Goal: Task Accomplishment & Management: Manage account settings

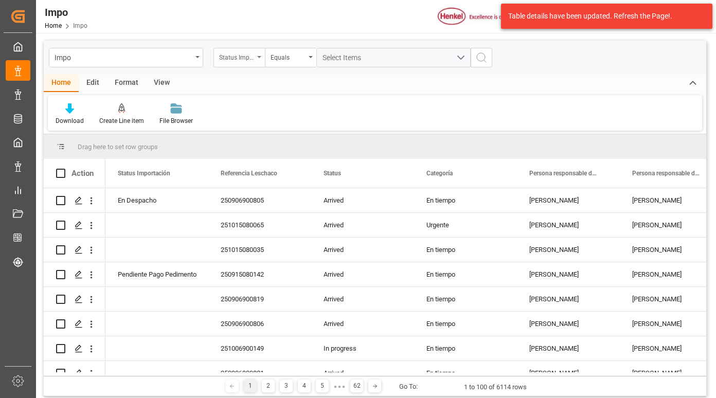
click at [243, 53] on div "Status Importación" at bounding box center [236, 56] width 35 height 12
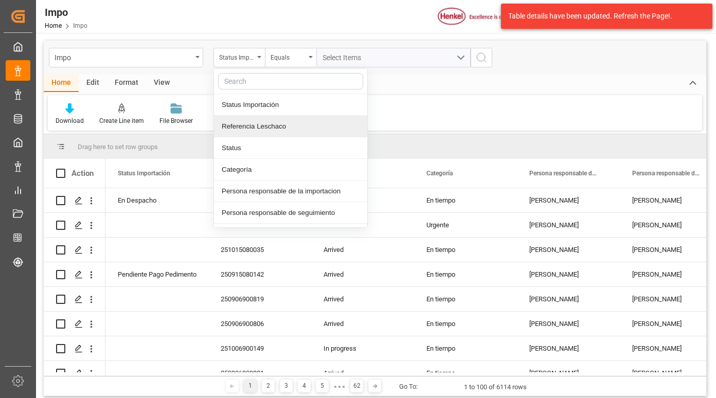
click at [267, 124] on div "Referencia Leschaco" at bounding box center [290, 127] width 153 height 22
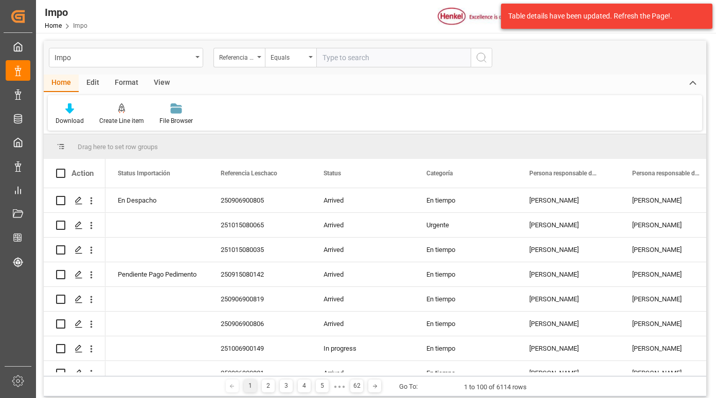
click at [343, 59] on input "text" at bounding box center [393, 58] width 154 height 20
click at [326, 59] on input "text" at bounding box center [393, 58] width 154 height 20
paste input "250806900845"
type input "250806900845"
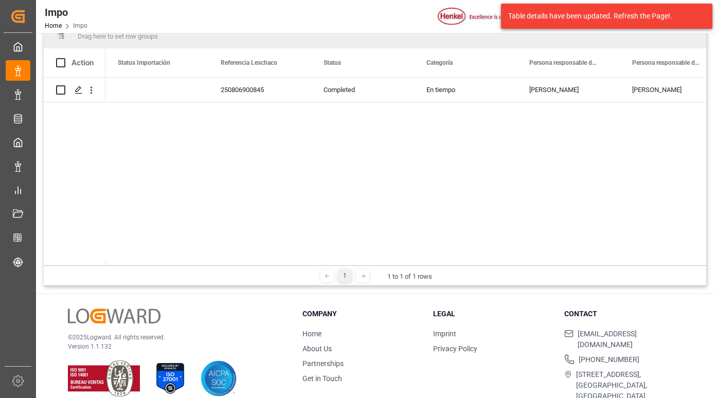
scroll to position [152, 0]
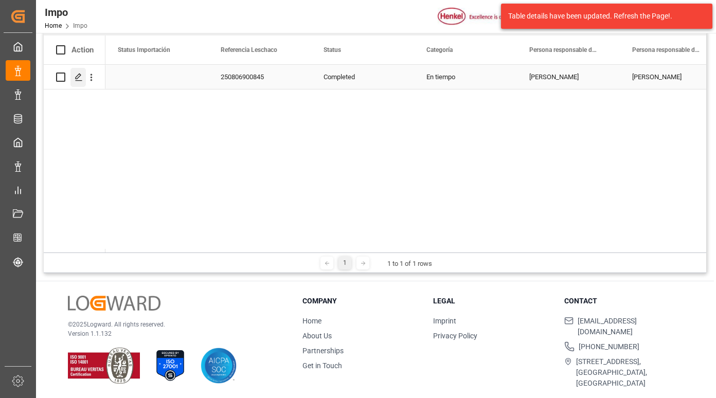
click at [76, 77] on polygon "Press SPACE to select this row." at bounding box center [78, 76] width 5 height 5
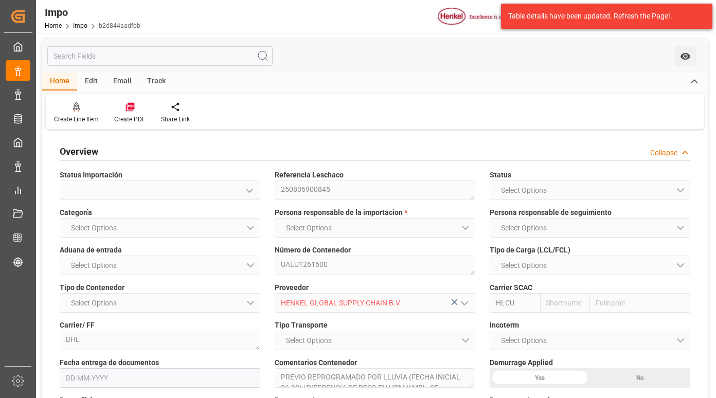
type input "Hapag [PERSON_NAME]"
type input "Hapag Lloyd Aktiengesellschaft"
type input "3"
type input "50"
type input "22"
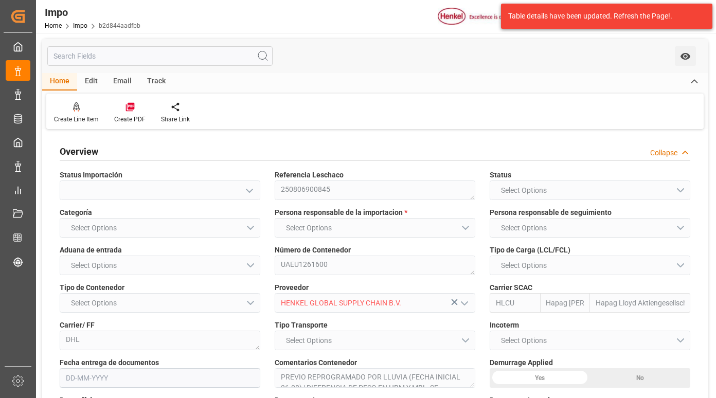
type input "[DATE]"
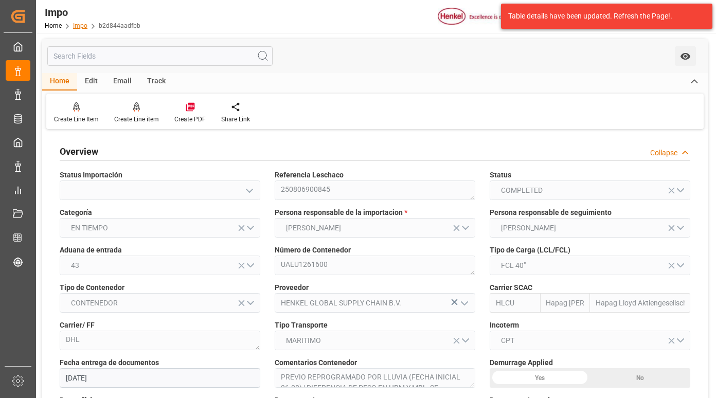
click at [78, 24] on link "Impo" at bounding box center [80, 25] width 14 height 7
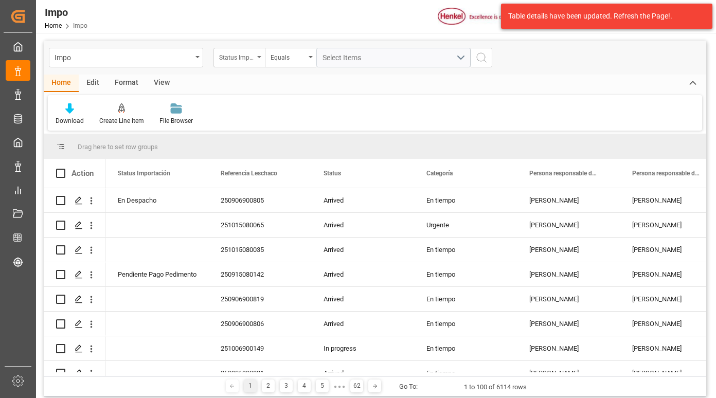
click at [257, 58] on icon "open menu" at bounding box center [259, 57] width 4 height 2
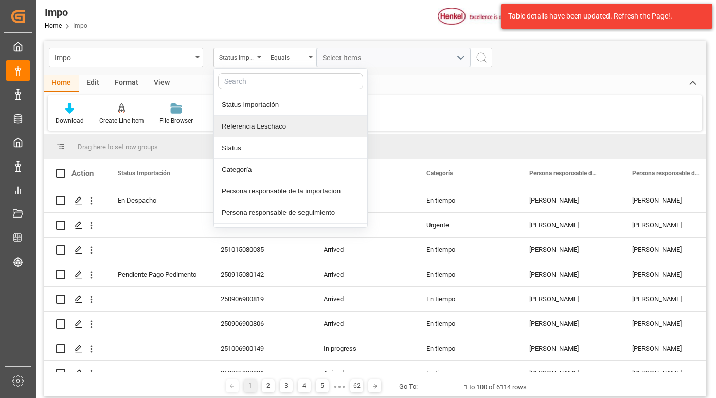
click at [248, 132] on div "Referencia Leschaco" at bounding box center [290, 127] width 153 height 22
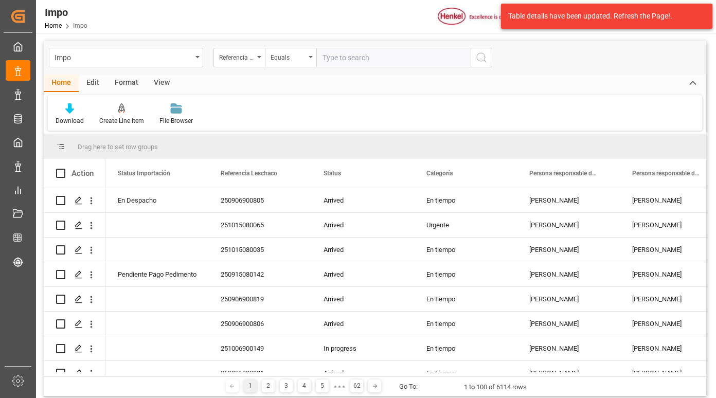
click at [341, 58] on input "text" at bounding box center [393, 58] width 154 height 20
type input "250906900481"
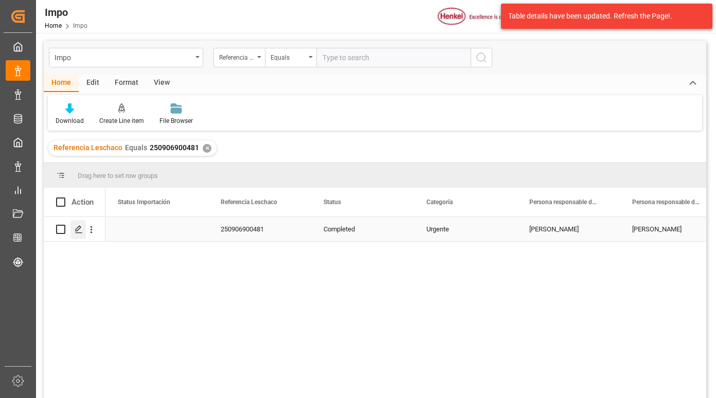
click at [78, 233] on icon "Press SPACE to select this row." at bounding box center [79, 229] width 8 height 8
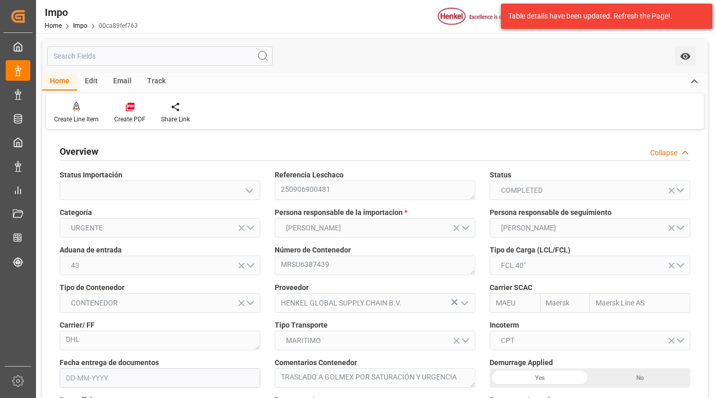
type input "Maersk"
type input "Maersk Line AS"
type input "6"
type input "50"
type input "24"
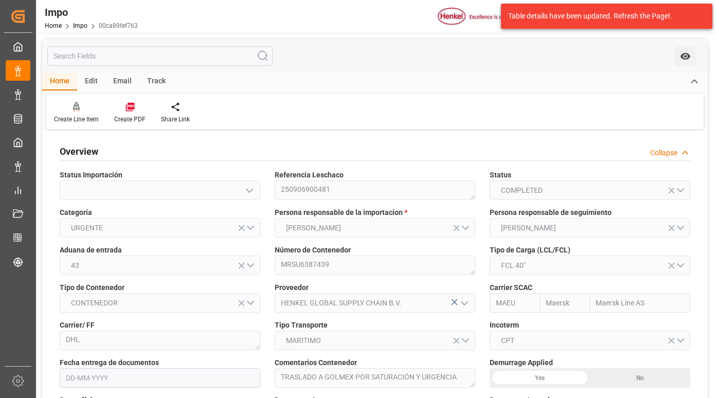
type input "[DATE]"
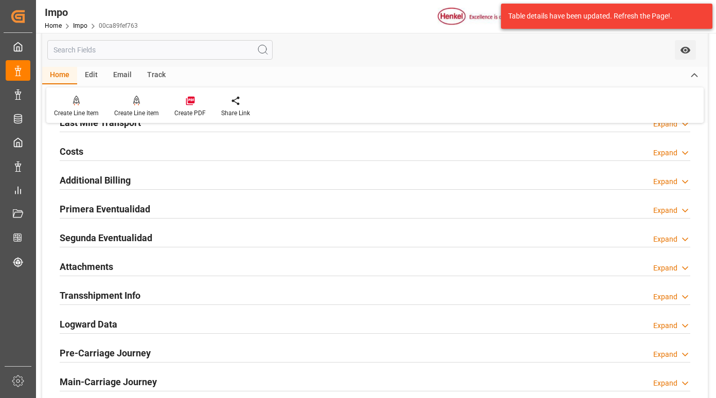
scroll to position [875, 0]
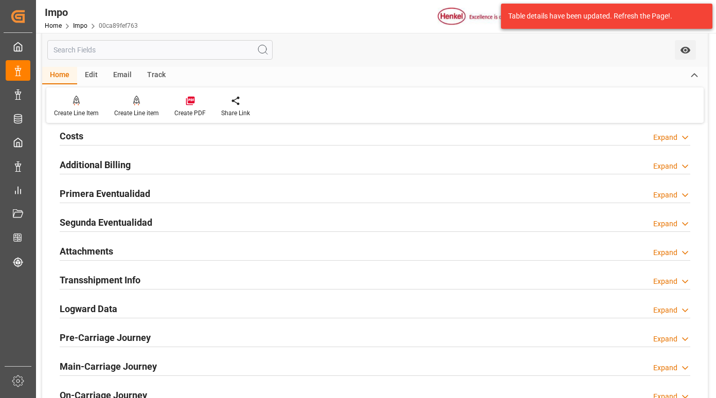
click at [128, 196] on h2 "Primera Eventualidad" at bounding box center [105, 194] width 91 height 14
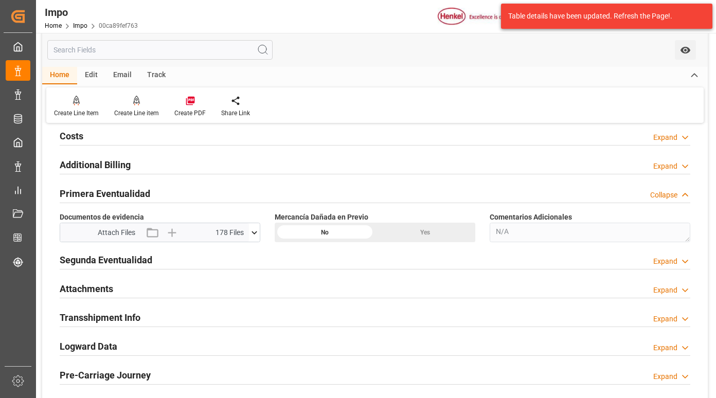
scroll to position [926, 0]
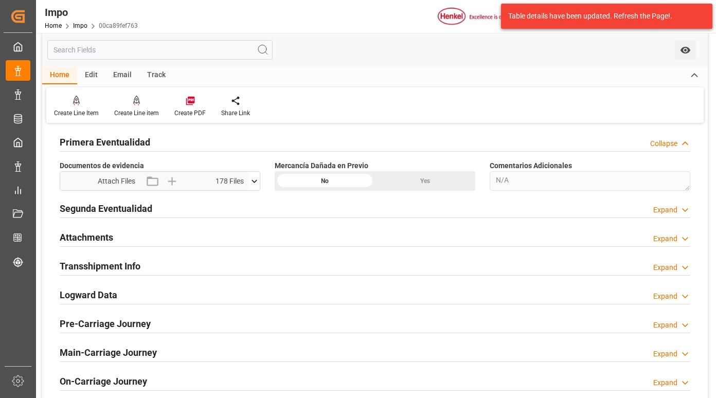
click at [252, 181] on icon at bounding box center [254, 181] width 11 height 11
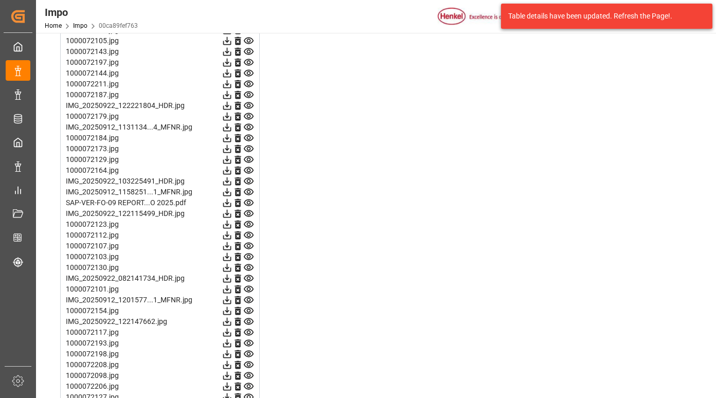
scroll to position [1466, 0]
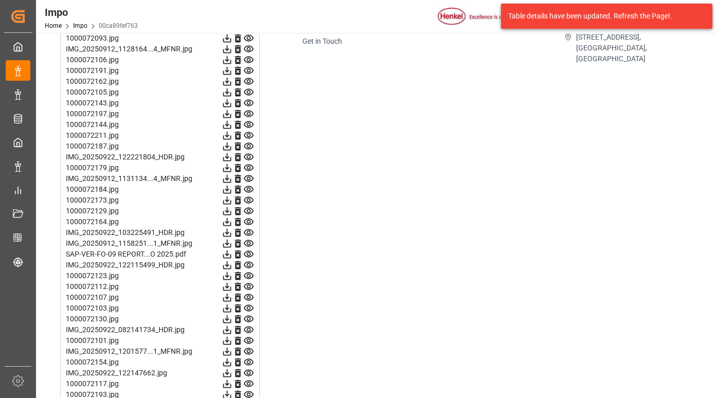
click at [249, 255] on icon at bounding box center [248, 254] width 11 height 11
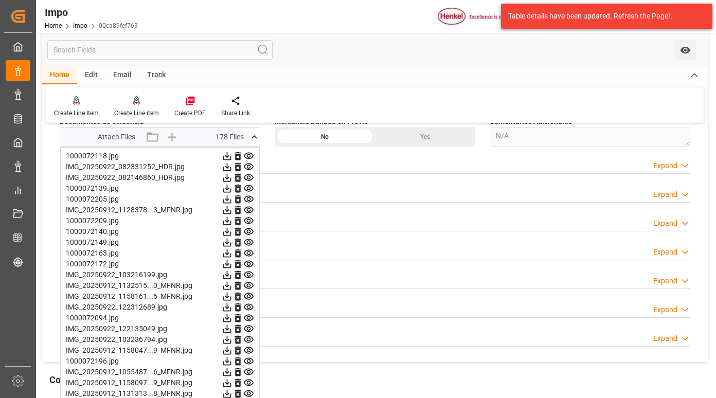
scroll to position [952, 0]
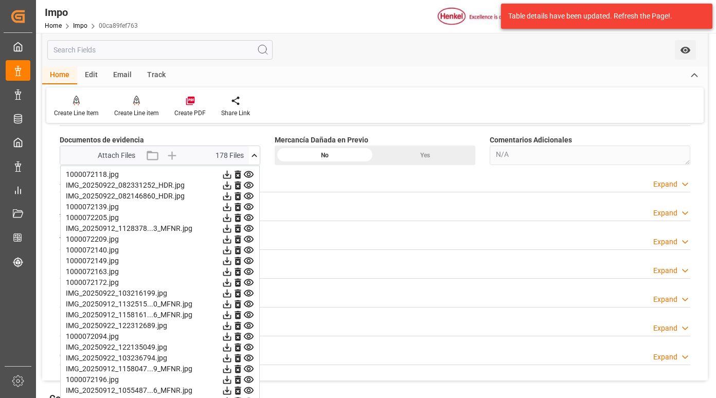
click at [249, 173] on icon at bounding box center [249, 174] width 10 height 7
click at [249, 188] on icon at bounding box center [249, 185] width 10 height 7
click at [248, 198] on icon at bounding box center [249, 196] width 10 height 7
click at [248, 207] on icon at bounding box center [248, 207] width 11 height 11
click at [248, 214] on icon at bounding box center [248, 217] width 11 height 11
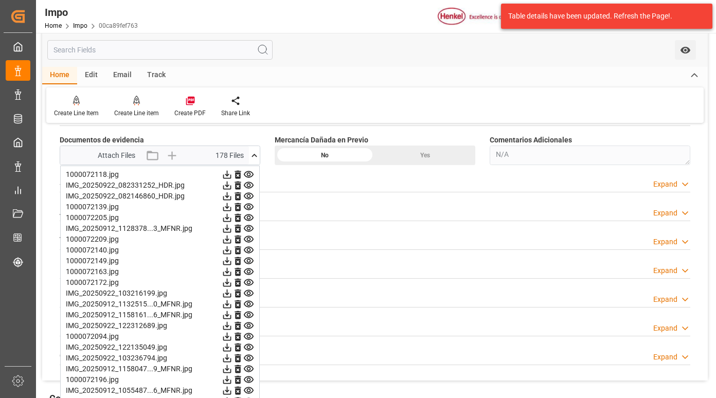
click at [248, 221] on icon at bounding box center [249, 218] width 10 height 7
click at [247, 233] on icon at bounding box center [248, 228] width 11 height 11
click at [247, 236] on icon at bounding box center [248, 239] width 11 height 11
click at [249, 242] on icon at bounding box center [249, 239] width 10 height 7
click at [249, 249] on icon at bounding box center [249, 250] width 10 height 7
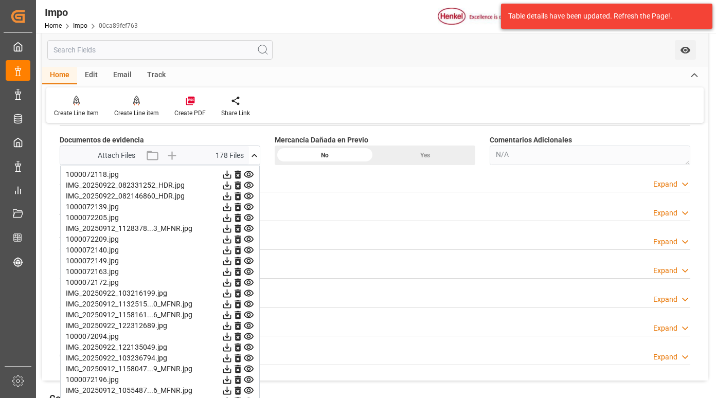
click at [250, 261] on icon at bounding box center [249, 261] width 10 height 7
click at [251, 270] on icon at bounding box center [248, 271] width 11 height 11
click at [249, 279] on icon at bounding box center [249, 282] width 10 height 7
click at [247, 292] on icon at bounding box center [248, 293] width 11 height 11
click at [248, 294] on icon at bounding box center [248, 293] width 11 height 11
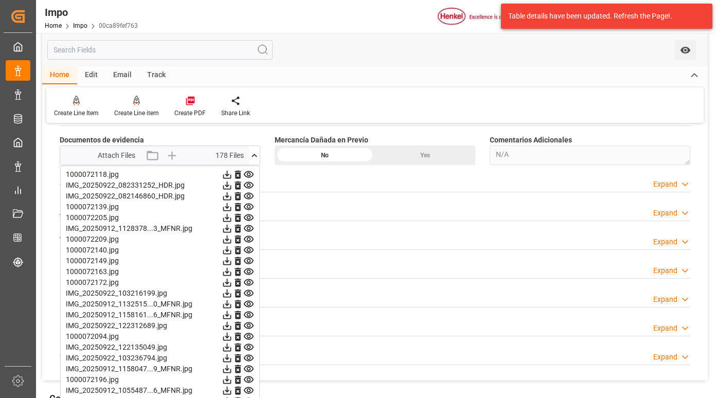
click at [249, 304] on icon at bounding box center [248, 304] width 11 height 11
click at [248, 313] on icon at bounding box center [249, 315] width 10 height 7
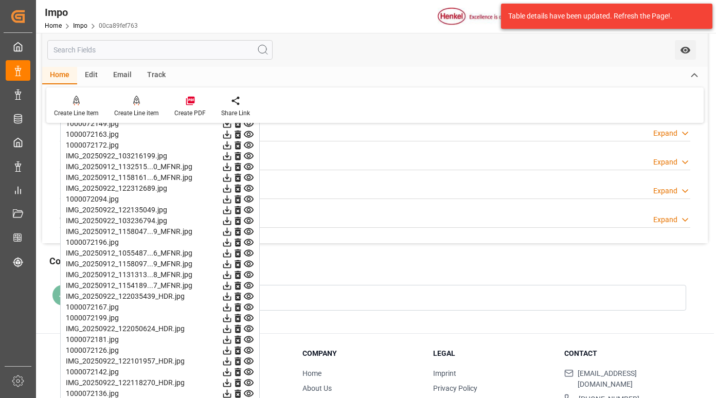
scroll to position [1106, 0]
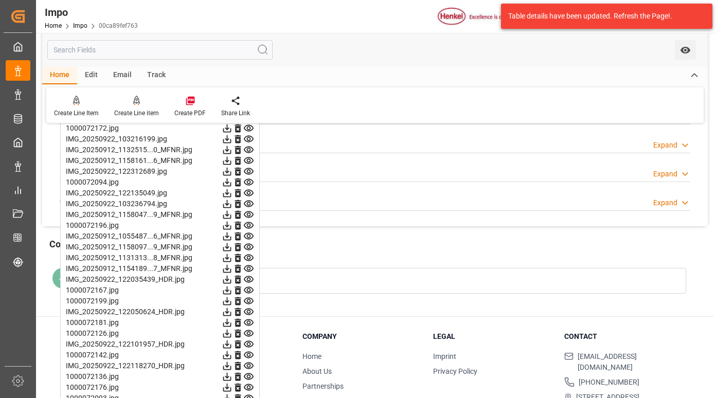
click at [247, 169] on icon at bounding box center [249, 171] width 10 height 7
click at [248, 183] on icon at bounding box center [248, 182] width 11 height 11
click at [251, 191] on icon at bounding box center [248, 193] width 11 height 11
click at [249, 203] on icon at bounding box center [248, 204] width 11 height 11
click at [247, 214] on icon at bounding box center [249, 214] width 10 height 7
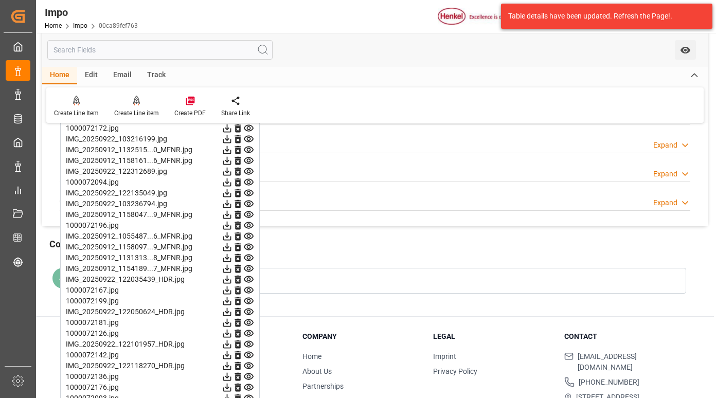
click at [247, 223] on icon at bounding box center [248, 225] width 11 height 11
click at [249, 235] on icon at bounding box center [249, 236] width 10 height 7
click at [251, 245] on icon at bounding box center [248, 247] width 11 height 11
click at [249, 255] on icon at bounding box center [249, 258] width 10 height 7
click at [251, 267] on icon at bounding box center [248, 268] width 11 height 11
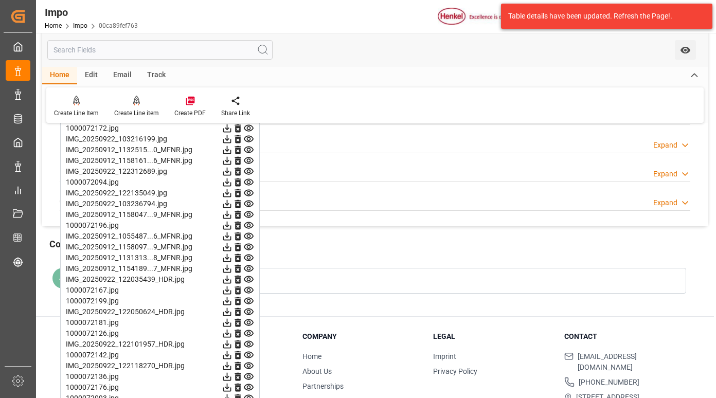
click at [252, 277] on icon at bounding box center [248, 279] width 11 height 11
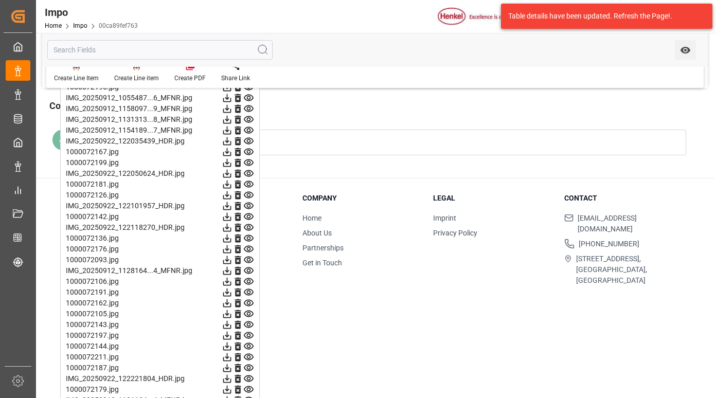
scroll to position [1260, 0]
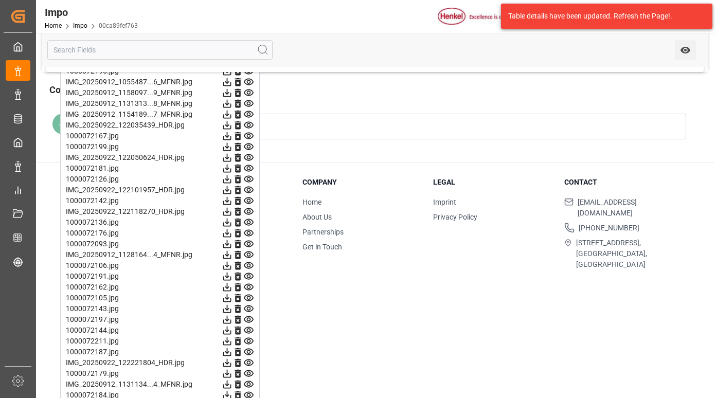
click at [248, 137] on icon at bounding box center [249, 136] width 10 height 7
click at [247, 147] on icon at bounding box center [249, 147] width 10 height 7
click at [246, 157] on icon at bounding box center [248, 157] width 11 height 11
click at [248, 171] on icon at bounding box center [248, 168] width 11 height 11
click at [250, 179] on icon at bounding box center [249, 179] width 10 height 7
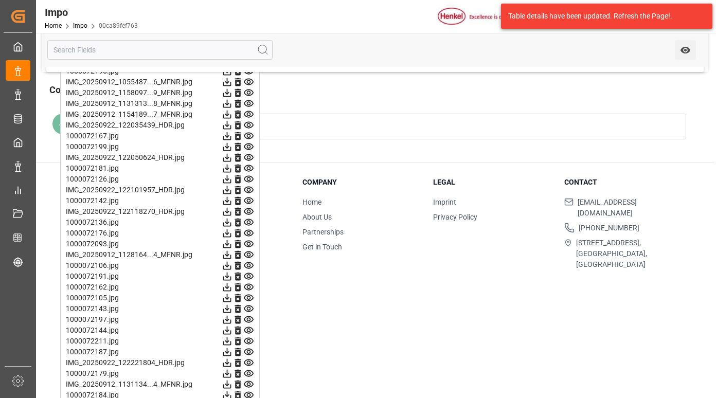
click at [251, 188] on icon at bounding box center [249, 190] width 10 height 7
click at [251, 199] on icon at bounding box center [249, 201] width 10 height 7
click at [248, 212] on icon at bounding box center [248, 211] width 11 height 11
click at [249, 220] on icon at bounding box center [248, 222] width 11 height 11
click at [249, 234] on icon at bounding box center [249, 233] width 10 height 7
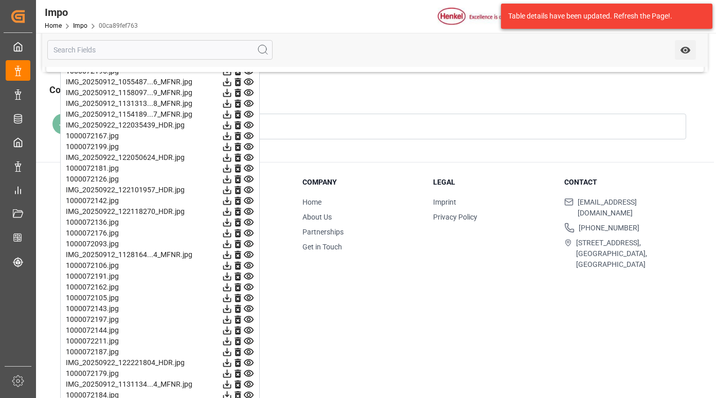
click at [250, 244] on icon at bounding box center [249, 244] width 10 height 7
click at [249, 254] on icon at bounding box center [249, 255] width 10 height 7
click at [249, 263] on icon at bounding box center [249, 265] width 10 height 7
click at [249, 276] on icon at bounding box center [248, 276] width 11 height 11
click at [248, 289] on icon at bounding box center [248, 287] width 11 height 11
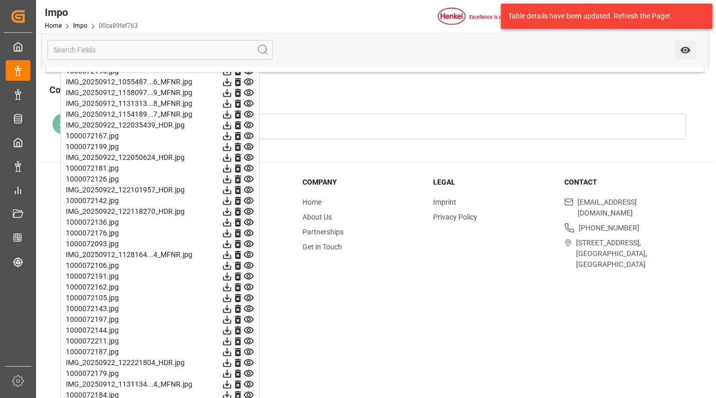
click at [248, 296] on icon at bounding box center [248, 298] width 11 height 11
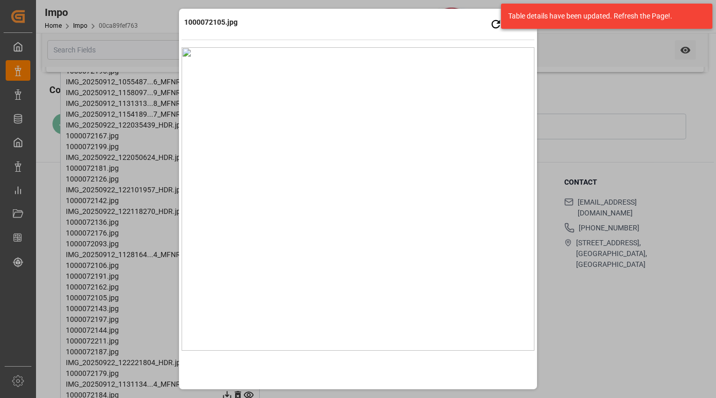
click at [446, 25] on div "1000072105.jpg Retry Close preview" at bounding box center [358, 25] width 353 height 28
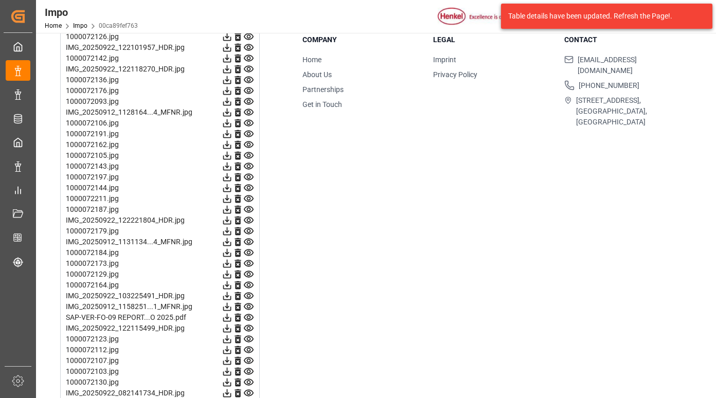
scroll to position [1415, 0]
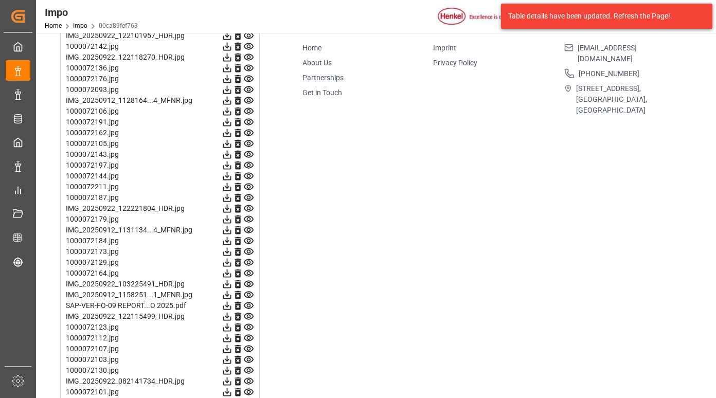
click at [249, 155] on icon at bounding box center [249, 154] width 10 height 7
click at [248, 165] on icon at bounding box center [248, 165] width 11 height 11
click at [248, 176] on icon at bounding box center [248, 176] width 11 height 11
click at [248, 186] on icon at bounding box center [248, 187] width 11 height 11
click at [247, 196] on icon at bounding box center [248, 197] width 11 height 11
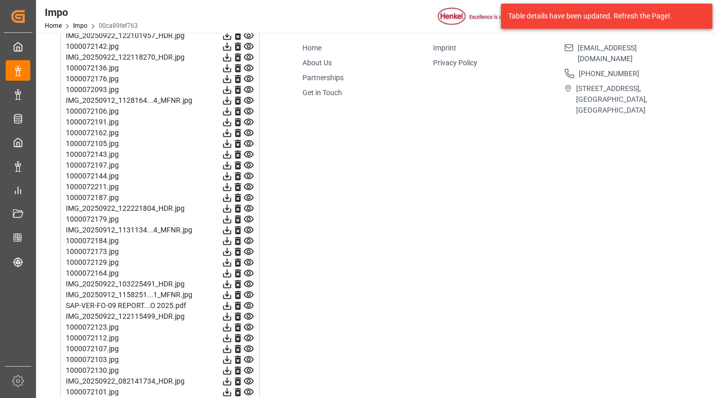
click at [248, 205] on icon at bounding box center [249, 208] width 10 height 7
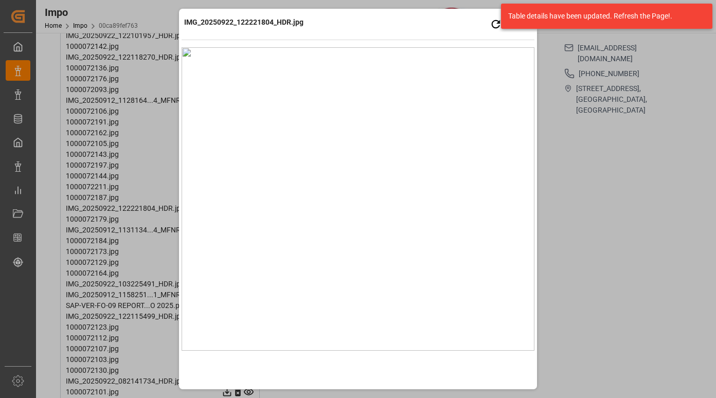
click at [248, 205] on img at bounding box center [358, 199] width 353 height 304
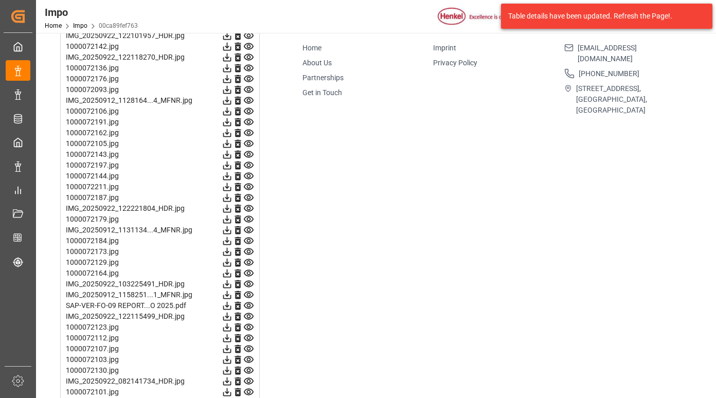
click at [250, 241] on icon at bounding box center [249, 241] width 10 height 7
click at [246, 206] on icon at bounding box center [248, 208] width 11 height 11
click at [246, 219] on icon at bounding box center [248, 219] width 11 height 11
click at [247, 230] on icon at bounding box center [249, 230] width 10 height 7
click at [249, 239] on icon at bounding box center [248, 241] width 11 height 11
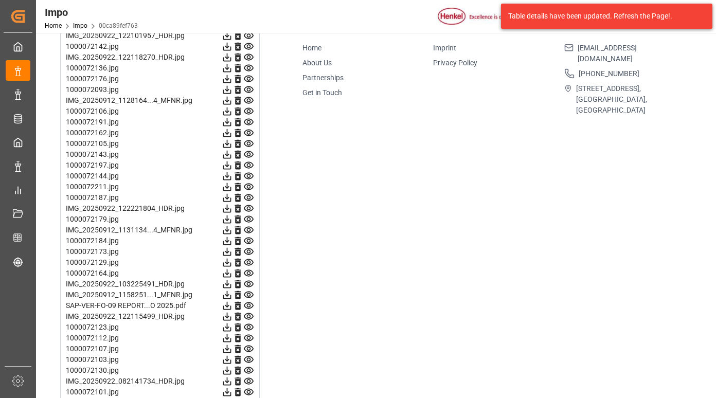
click at [246, 255] on icon at bounding box center [248, 251] width 11 height 11
click at [249, 260] on icon at bounding box center [248, 262] width 11 height 11
click at [249, 272] on icon at bounding box center [249, 273] width 10 height 7
click at [249, 283] on icon at bounding box center [248, 284] width 11 height 11
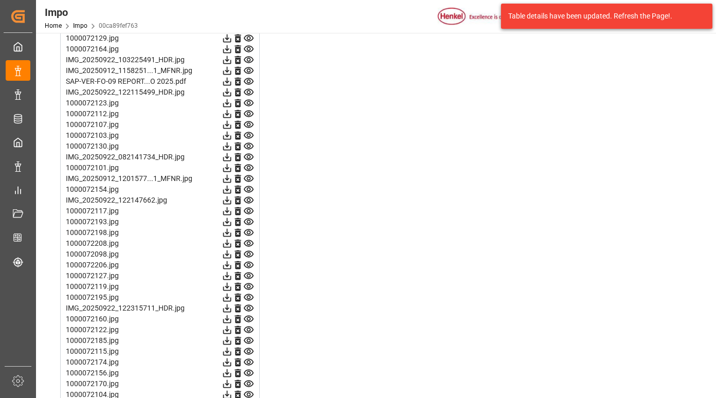
scroll to position [1620, 0]
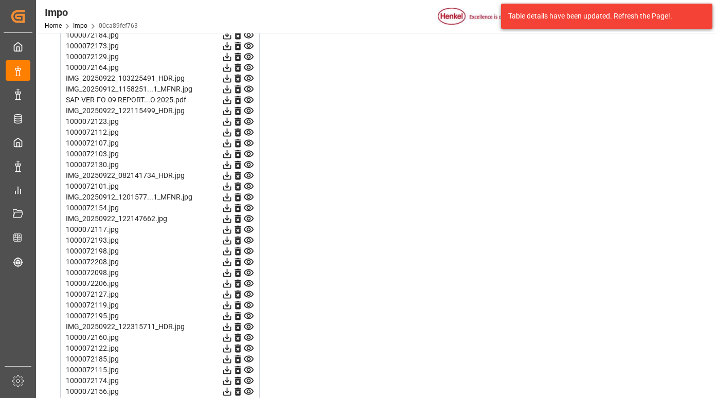
click at [249, 78] on icon at bounding box center [248, 78] width 11 height 11
click at [249, 90] on icon at bounding box center [248, 89] width 11 height 11
click at [249, 100] on icon at bounding box center [248, 100] width 11 height 11
click at [248, 110] on icon at bounding box center [248, 110] width 11 height 11
click at [250, 126] on icon at bounding box center [248, 121] width 11 height 11
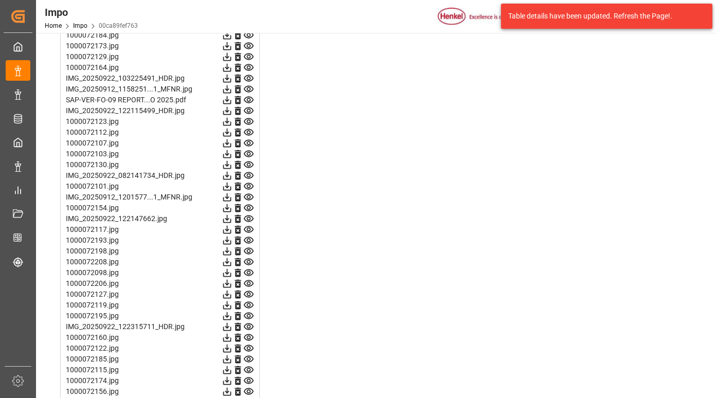
click at [248, 133] on icon at bounding box center [248, 132] width 11 height 11
click at [248, 146] on icon at bounding box center [248, 143] width 11 height 11
click at [247, 155] on icon at bounding box center [249, 154] width 10 height 7
click at [248, 163] on icon at bounding box center [249, 165] width 10 height 7
click at [249, 174] on icon at bounding box center [249, 175] width 10 height 7
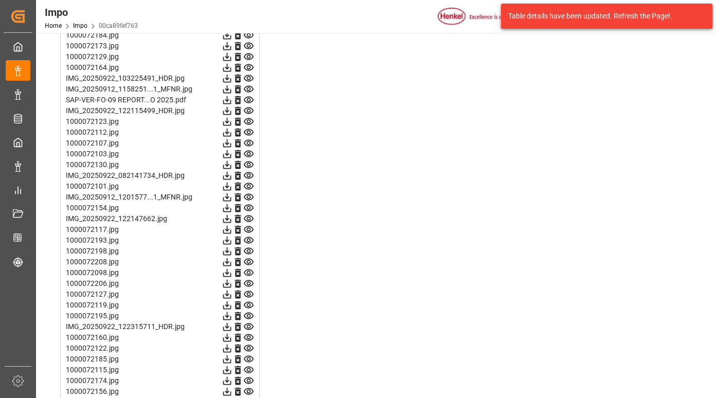
click at [249, 184] on icon at bounding box center [248, 186] width 11 height 11
click at [249, 198] on icon at bounding box center [248, 197] width 11 height 11
click at [247, 209] on icon at bounding box center [249, 208] width 10 height 7
click at [248, 218] on icon at bounding box center [248, 218] width 11 height 11
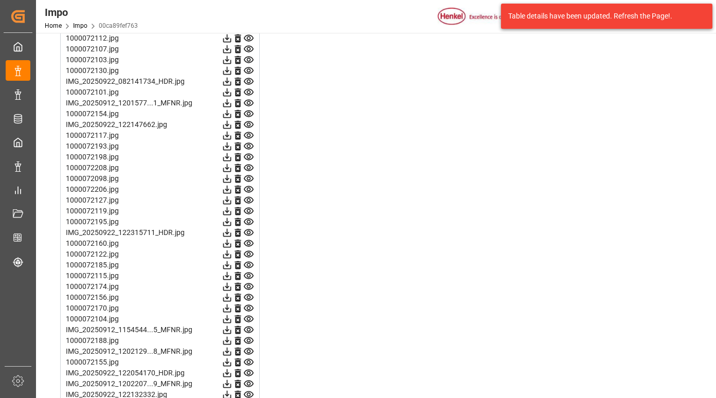
scroll to position [1775, 0]
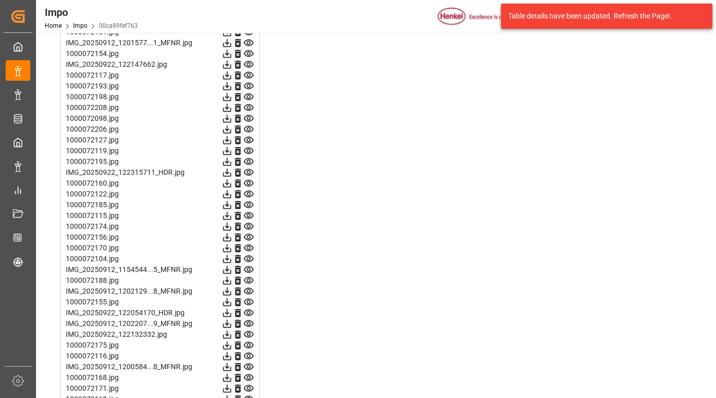
click at [248, 74] on icon at bounding box center [249, 75] width 10 height 7
click at [249, 88] on icon at bounding box center [249, 86] width 10 height 7
click at [247, 95] on icon at bounding box center [248, 97] width 11 height 11
click at [247, 104] on icon at bounding box center [248, 107] width 11 height 11
click at [248, 117] on icon at bounding box center [249, 118] width 10 height 7
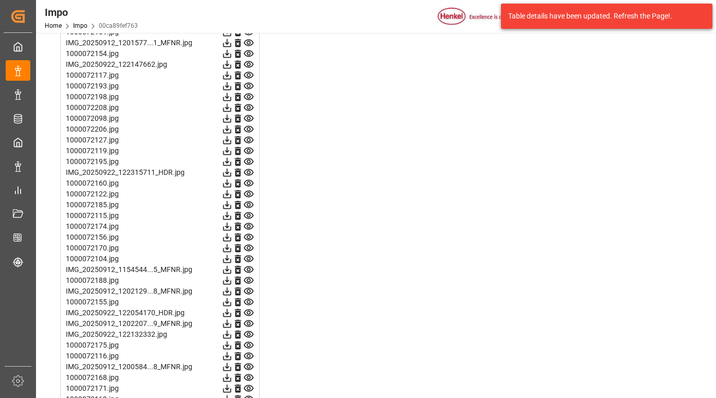
click at [248, 130] on icon at bounding box center [249, 129] width 10 height 7
click at [250, 140] on icon at bounding box center [249, 140] width 10 height 7
click at [249, 149] on icon at bounding box center [249, 151] width 10 height 7
click at [248, 162] on icon at bounding box center [248, 161] width 11 height 11
click at [247, 169] on icon at bounding box center [248, 172] width 11 height 11
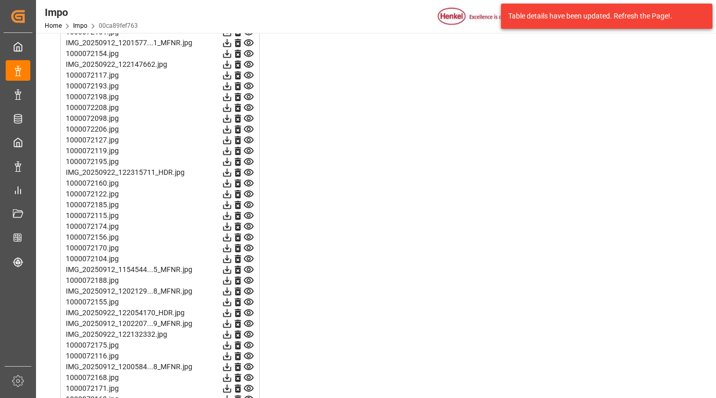
click at [247, 180] on icon at bounding box center [248, 183] width 11 height 11
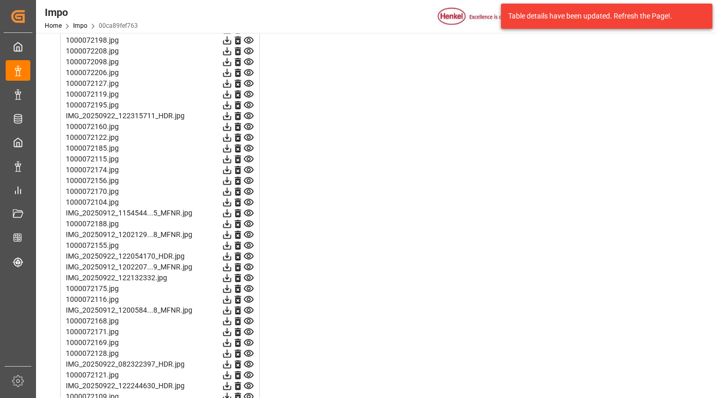
scroll to position [1878, 0]
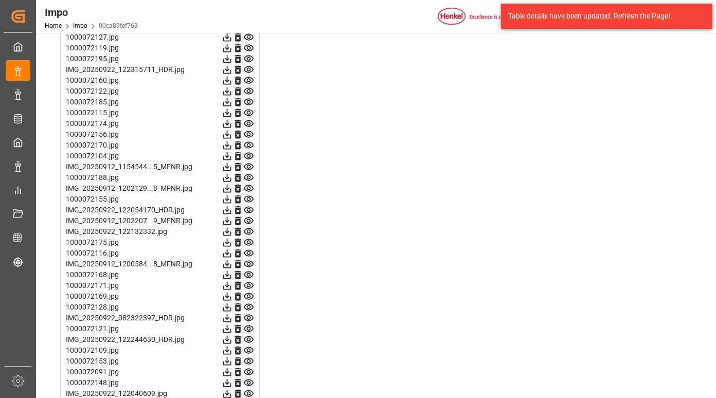
click at [248, 88] on icon at bounding box center [249, 91] width 10 height 7
click at [251, 104] on icon at bounding box center [248, 102] width 11 height 11
click at [248, 115] on icon at bounding box center [248, 113] width 11 height 11
click at [247, 126] on icon at bounding box center [248, 123] width 11 height 11
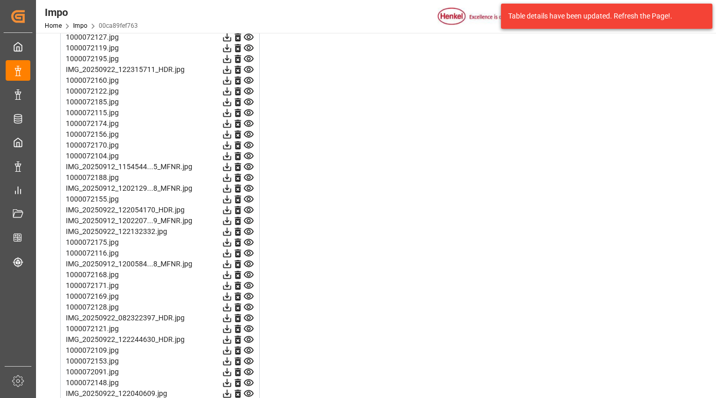
click at [251, 135] on icon at bounding box center [248, 134] width 11 height 11
click at [249, 146] on icon at bounding box center [248, 145] width 11 height 11
click at [248, 159] on icon at bounding box center [249, 156] width 10 height 7
click at [248, 165] on icon at bounding box center [249, 167] width 10 height 7
click at [248, 179] on icon at bounding box center [249, 177] width 10 height 7
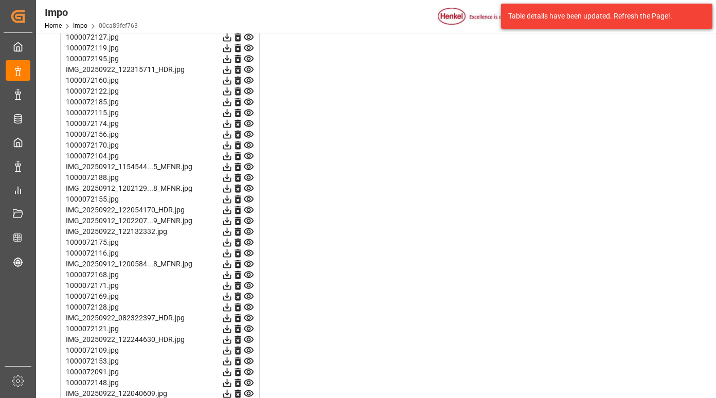
click at [250, 191] on icon at bounding box center [249, 188] width 10 height 7
click at [252, 199] on icon at bounding box center [248, 199] width 11 height 11
click at [249, 209] on icon at bounding box center [249, 210] width 10 height 7
click at [249, 221] on icon at bounding box center [248, 221] width 11 height 11
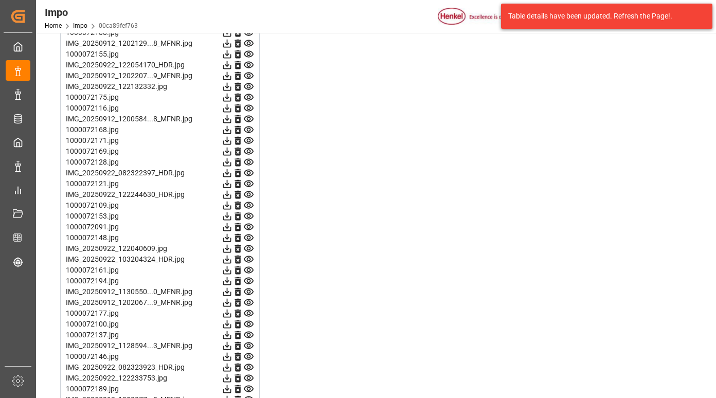
scroll to position [2032, 0]
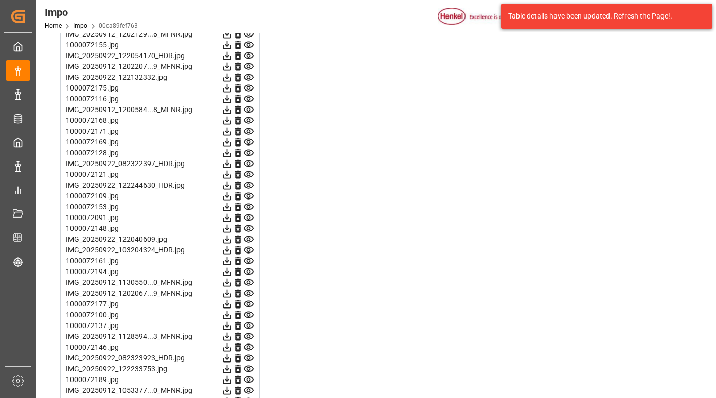
click at [249, 79] on icon at bounding box center [249, 77] width 10 height 7
click at [249, 84] on icon at bounding box center [248, 88] width 11 height 11
click at [249, 96] on icon at bounding box center [249, 99] width 10 height 7
click at [248, 106] on icon at bounding box center [249, 109] width 10 height 7
click at [250, 118] on icon at bounding box center [248, 120] width 11 height 11
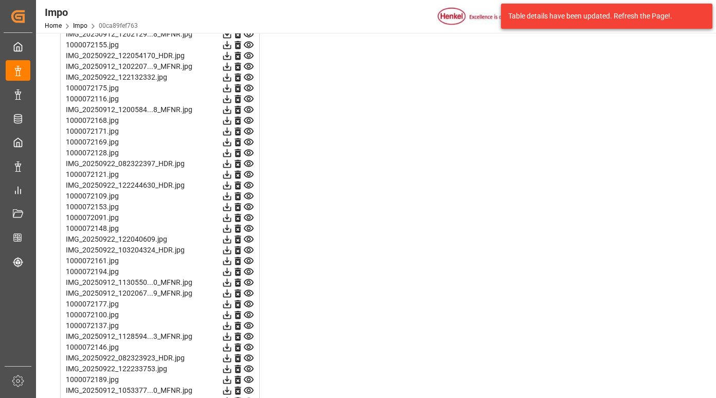
click at [248, 130] on icon at bounding box center [249, 131] width 10 height 7
click at [251, 141] on icon at bounding box center [248, 142] width 11 height 11
click at [251, 151] on icon at bounding box center [249, 153] width 10 height 7
click at [249, 164] on icon at bounding box center [248, 163] width 11 height 11
click at [249, 173] on icon at bounding box center [249, 174] width 10 height 7
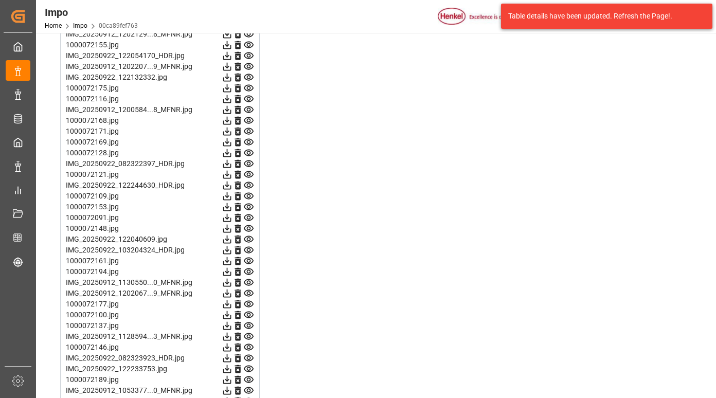
click at [251, 182] on icon at bounding box center [248, 185] width 11 height 11
click at [251, 195] on icon at bounding box center [248, 196] width 11 height 11
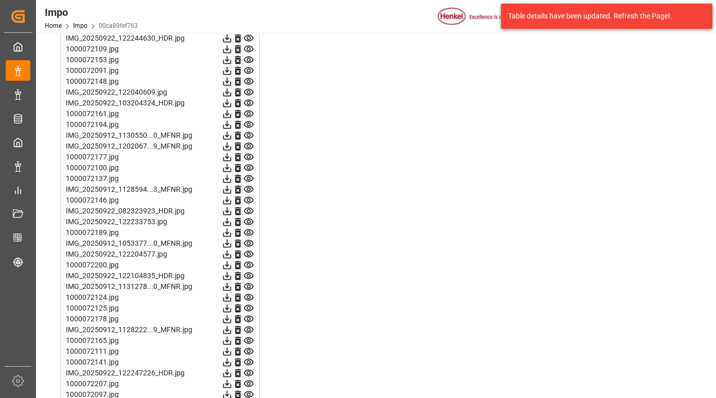
scroll to position [2186, 0]
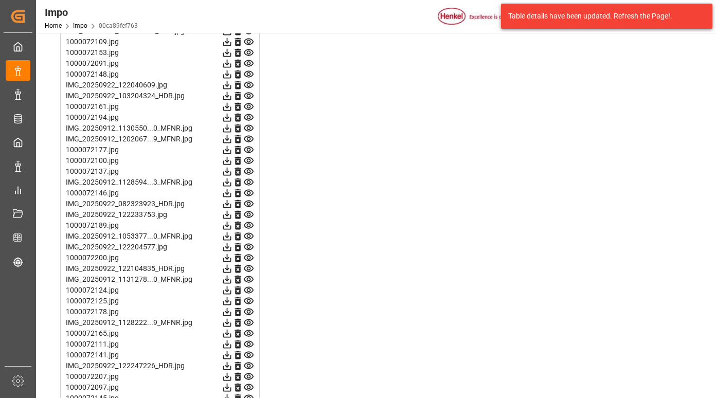
click at [247, 61] on icon at bounding box center [248, 63] width 11 height 11
click at [248, 77] on icon at bounding box center [248, 74] width 11 height 11
click at [248, 84] on icon at bounding box center [248, 85] width 11 height 11
click at [250, 95] on icon at bounding box center [249, 96] width 10 height 7
click at [252, 104] on icon at bounding box center [249, 106] width 10 height 7
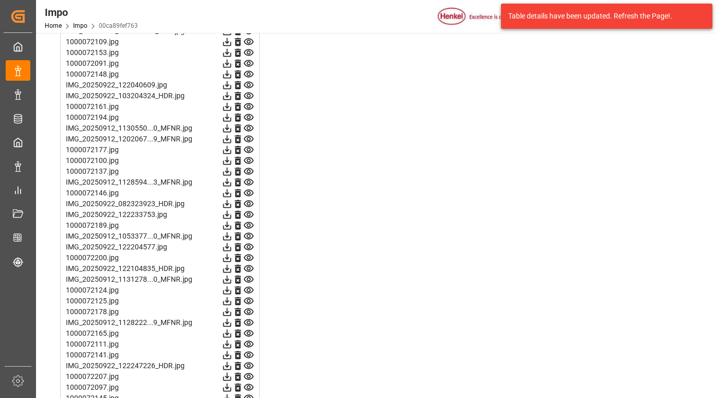
click at [249, 113] on icon at bounding box center [248, 117] width 11 height 11
click at [249, 126] on icon at bounding box center [248, 128] width 11 height 11
click at [249, 137] on icon at bounding box center [249, 139] width 10 height 7
click at [249, 147] on icon at bounding box center [249, 150] width 10 height 7
click at [249, 157] on icon at bounding box center [249, 160] width 10 height 7
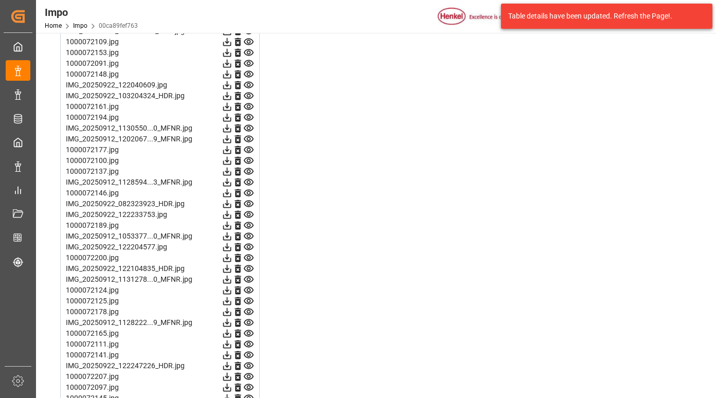
click at [249, 170] on icon at bounding box center [249, 171] width 10 height 7
click at [248, 181] on icon at bounding box center [249, 182] width 10 height 7
click at [251, 189] on icon at bounding box center [248, 193] width 11 height 11
click at [248, 192] on icon at bounding box center [249, 193] width 10 height 7
click at [247, 206] on icon at bounding box center [248, 204] width 11 height 11
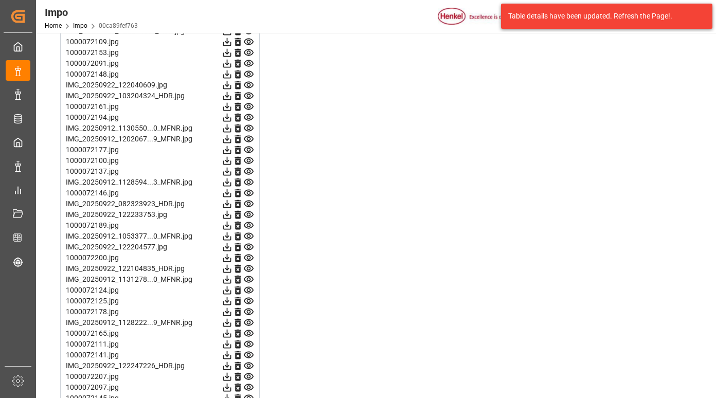
click at [249, 215] on icon at bounding box center [248, 214] width 11 height 11
click at [248, 204] on icon at bounding box center [248, 204] width 11 height 11
click at [246, 216] on icon at bounding box center [248, 214] width 11 height 11
click at [247, 225] on icon at bounding box center [249, 225] width 10 height 7
click at [248, 236] on icon at bounding box center [248, 236] width 11 height 11
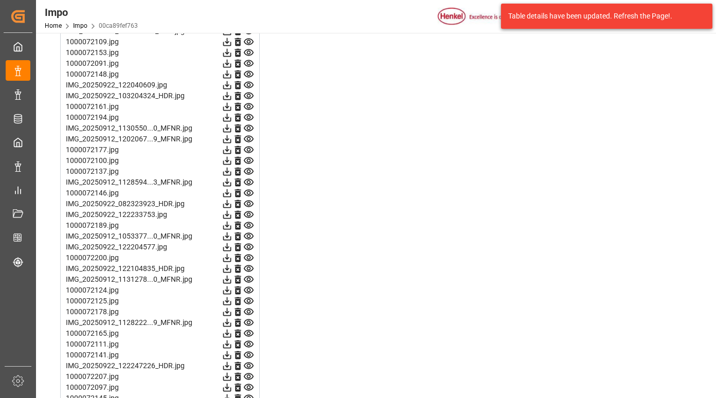
click at [249, 245] on icon at bounding box center [249, 247] width 10 height 7
click at [249, 270] on icon at bounding box center [249, 268] width 10 height 7
click at [249, 277] on icon at bounding box center [248, 279] width 11 height 11
click at [248, 289] on icon at bounding box center [249, 290] width 10 height 7
click at [247, 300] on icon at bounding box center [248, 301] width 11 height 11
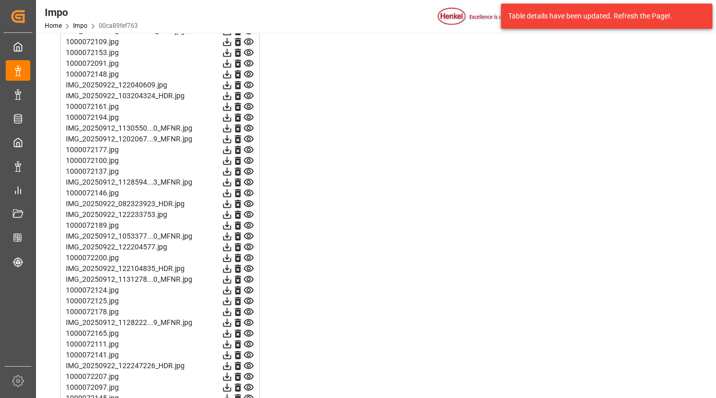
click at [247, 311] on icon at bounding box center [249, 312] width 10 height 7
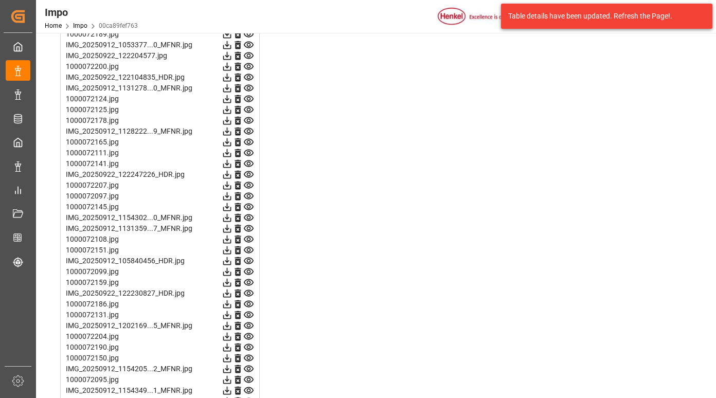
scroll to position [2392, 0]
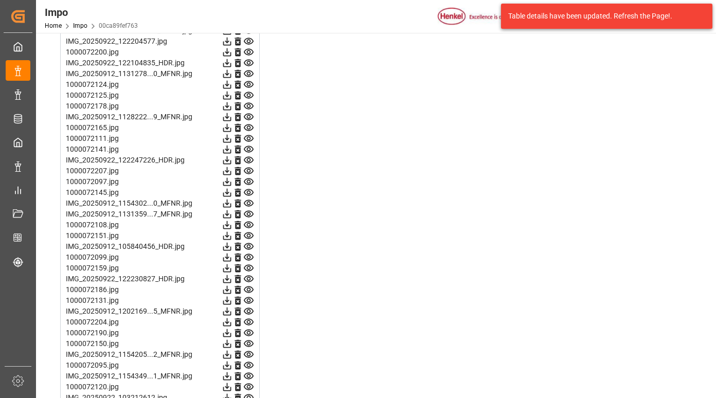
click at [249, 116] on icon at bounding box center [248, 117] width 11 height 11
click at [249, 128] on icon at bounding box center [248, 127] width 11 height 11
click at [251, 137] on icon at bounding box center [248, 138] width 11 height 11
click at [251, 145] on icon at bounding box center [248, 149] width 11 height 11
click at [249, 158] on icon at bounding box center [249, 160] width 10 height 7
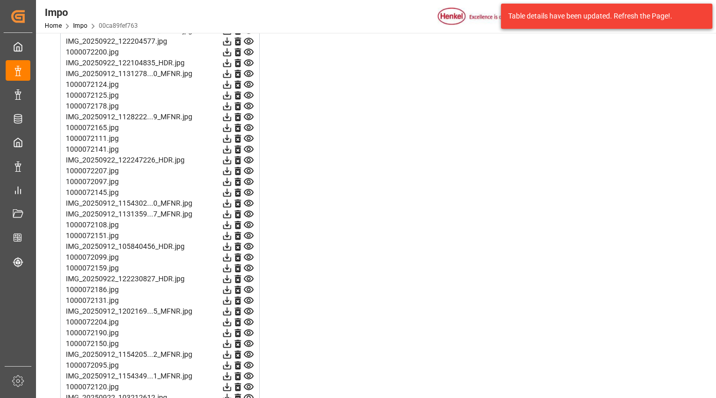
click at [250, 171] on icon at bounding box center [249, 171] width 10 height 7
click at [248, 184] on icon at bounding box center [249, 182] width 10 height 7
click at [248, 193] on icon at bounding box center [249, 192] width 10 height 7
click at [250, 202] on icon at bounding box center [248, 203] width 11 height 11
click at [248, 211] on icon at bounding box center [249, 214] width 10 height 7
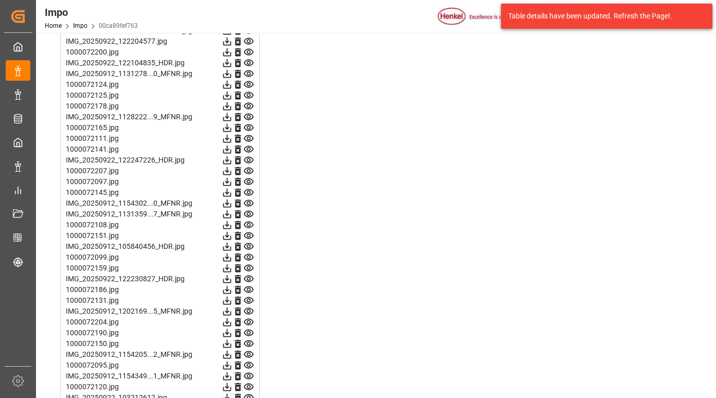
click at [248, 225] on icon at bounding box center [248, 225] width 11 height 11
click at [251, 235] on icon at bounding box center [249, 236] width 10 height 7
click at [248, 232] on icon at bounding box center [248, 235] width 11 height 11
click at [249, 247] on icon at bounding box center [248, 246] width 11 height 11
click at [247, 257] on icon at bounding box center [249, 257] width 10 height 7
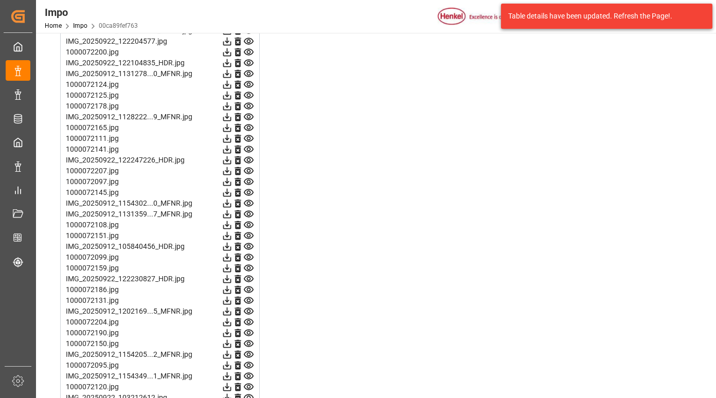
click at [246, 270] on icon at bounding box center [248, 268] width 11 height 11
click at [251, 278] on icon at bounding box center [249, 279] width 10 height 7
click at [249, 293] on icon at bounding box center [248, 289] width 11 height 11
click at [247, 299] on icon at bounding box center [248, 300] width 11 height 11
click at [249, 309] on icon at bounding box center [248, 311] width 11 height 11
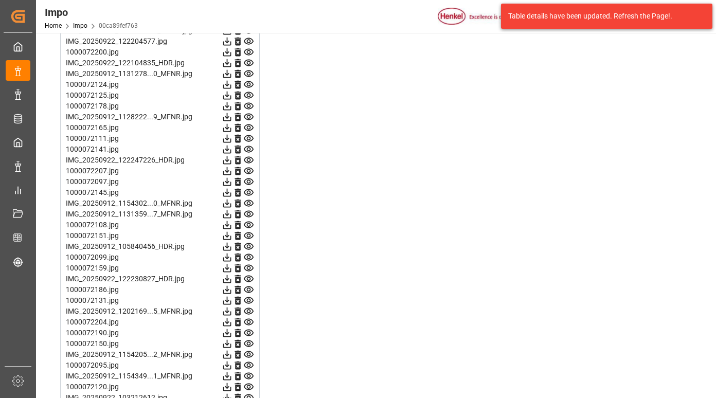
click at [247, 319] on icon at bounding box center [248, 322] width 11 height 11
click at [248, 331] on icon at bounding box center [248, 333] width 11 height 11
click at [253, 345] on icon at bounding box center [249, 344] width 10 height 7
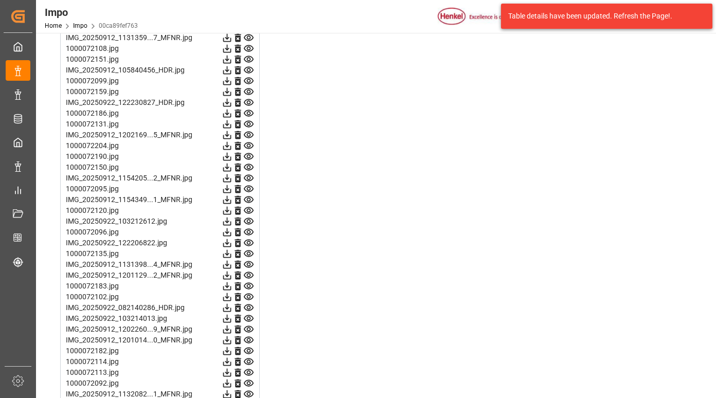
scroll to position [2598, 0]
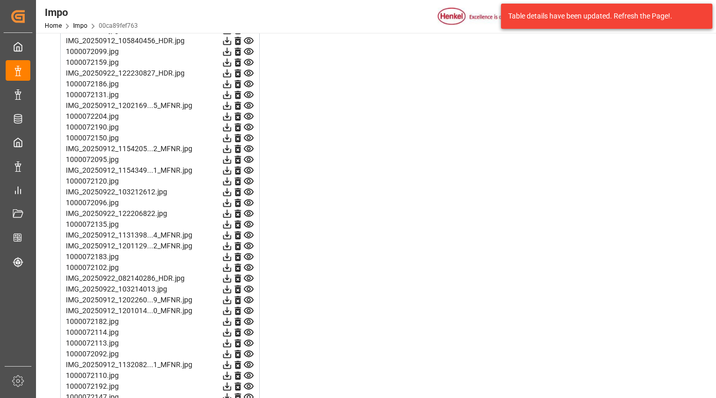
click at [248, 146] on icon at bounding box center [249, 149] width 10 height 7
click at [245, 161] on icon at bounding box center [248, 159] width 11 height 11
click at [247, 171] on icon at bounding box center [249, 170] width 10 height 7
click at [249, 180] on icon at bounding box center [249, 181] width 10 height 7
click at [247, 190] on icon at bounding box center [248, 192] width 11 height 11
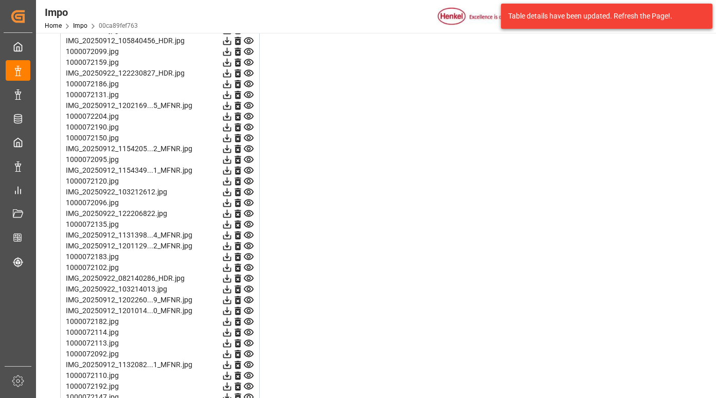
click at [248, 202] on icon at bounding box center [248, 203] width 11 height 11
click at [249, 212] on icon at bounding box center [249, 213] width 10 height 7
click at [247, 224] on icon at bounding box center [249, 224] width 10 height 7
click at [247, 236] on icon at bounding box center [249, 235] width 10 height 7
click at [246, 247] on icon at bounding box center [248, 246] width 11 height 11
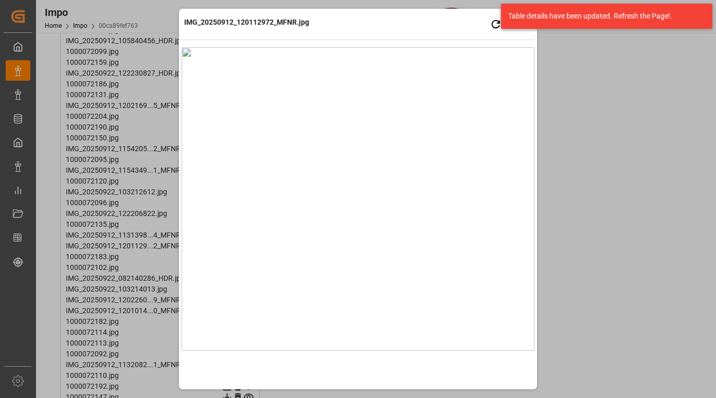
click at [346, 21] on div "IMG_20250912_120112972_MFNR.jpg Retry Close preview" at bounding box center [358, 25] width 353 height 28
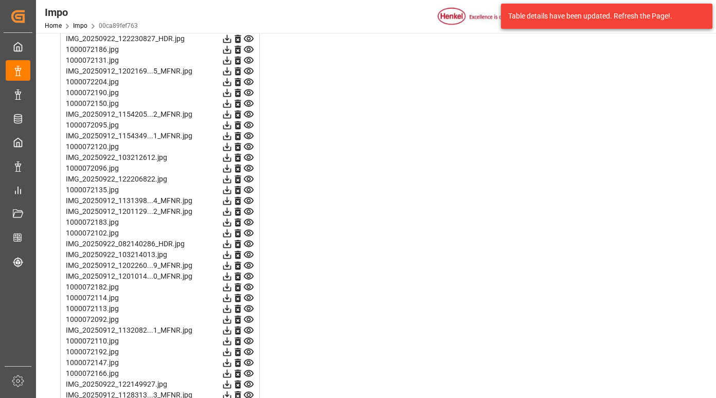
scroll to position [2649, 0]
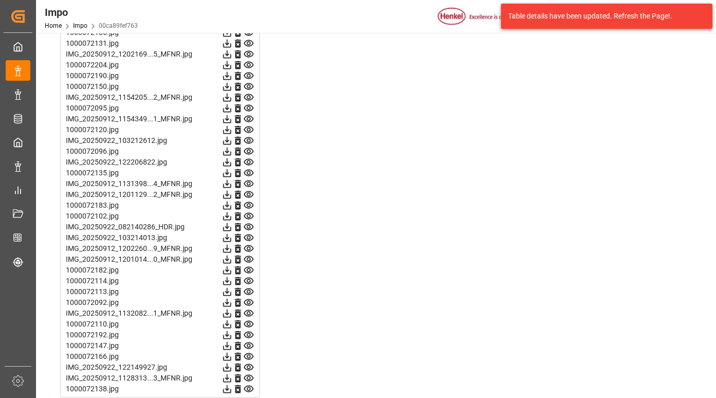
click at [246, 248] on icon at bounding box center [248, 248] width 11 height 11
click at [248, 258] on icon at bounding box center [249, 259] width 10 height 7
click at [248, 270] on icon at bounding box center [248, 270] width 11 height 11
click at [251, 282] on icon at bounding box center [249, 281] width 10 height 7
click at [247, 292] on icon at bounding box center [249, 292] width 10 height 7
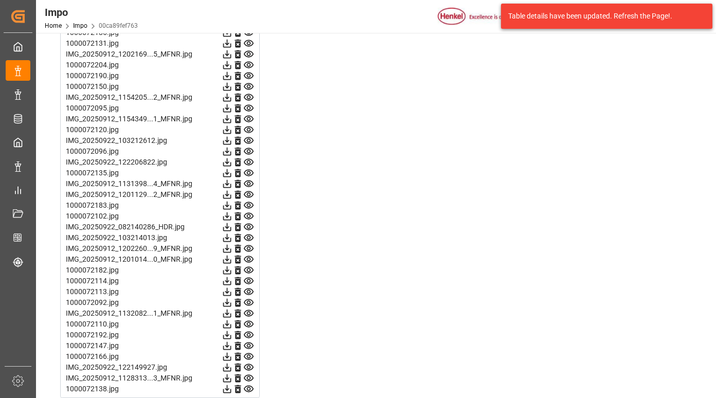
click at [247, 301] on icon at bounding box center [249, 302] width 10 height 7
click at [246, 315] on icon at bounding box center [249, 313] width 10 height 7
click at [247, 323] on icon at bounding box center [248, 324] width 11 height 11
click at [247, 333] on icon at bounding box center [248, 335] width 11 height 11
click at [248, 347] on icon at bounding box center [249, 346] width 10 height 7
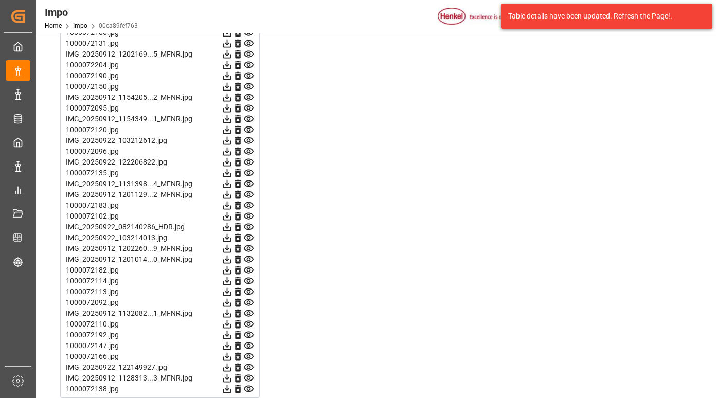
click at [250, 359] on icon at bounding box center [248, 356] width 11 height 11
click at [249, 366] on icon at bounding box center [249, 367] width 10 height 7
click at [247, 376] on icon at bounding box center [249, 378] width 10 height 7
click at [249, 387] on icon at bounding box center [248, 389] width 11 height 11
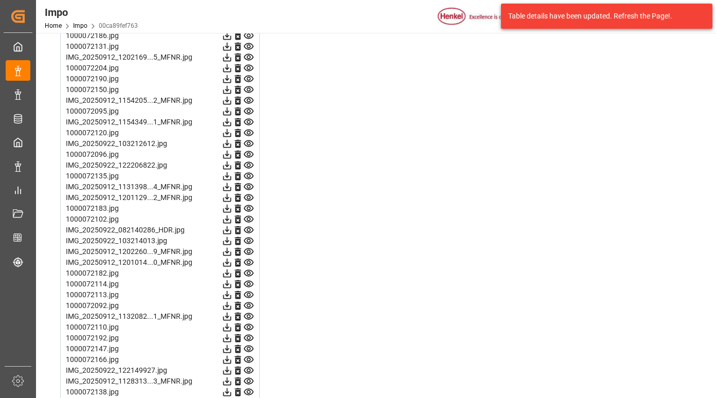
scroll to position [2646, 0]
